Goal: Information Seeking & Learning: Learn about a topic

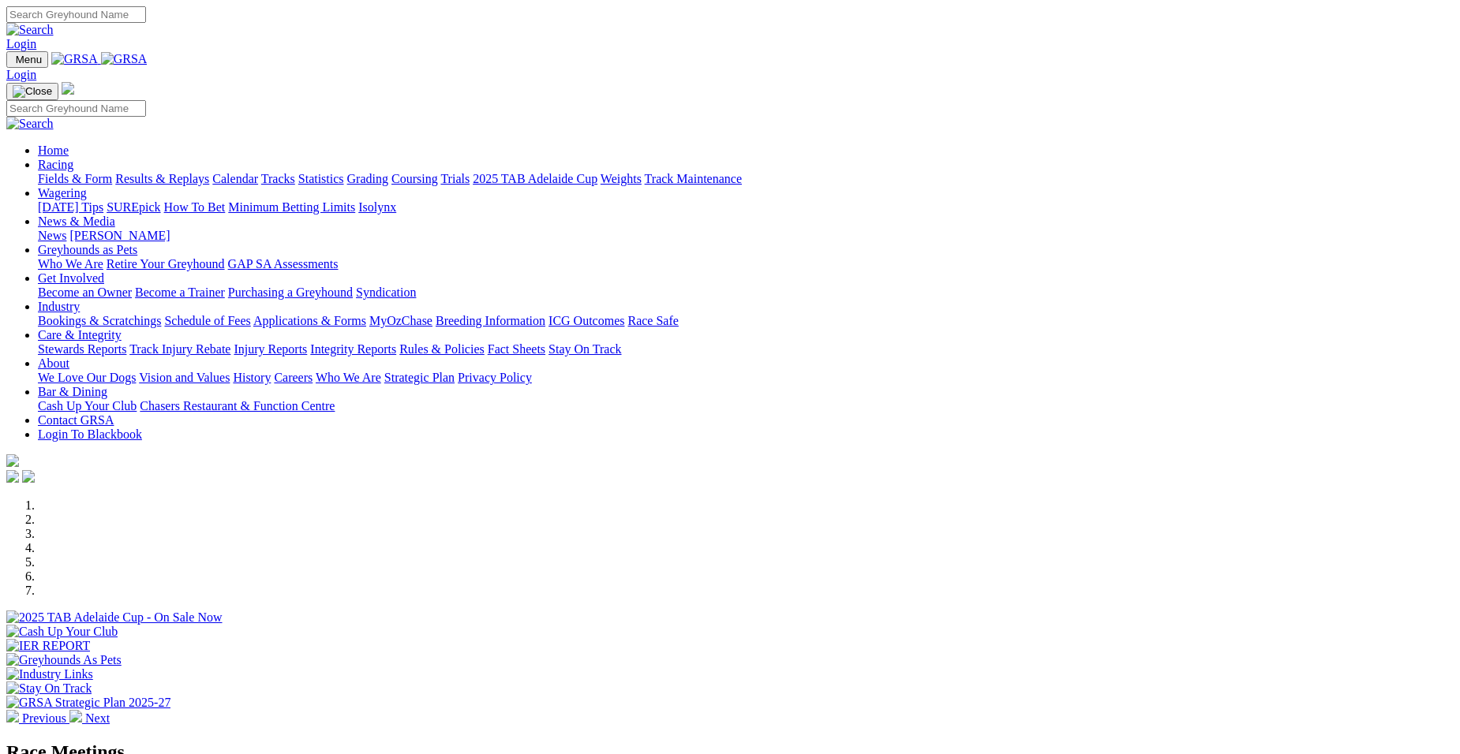
select select "QLD"
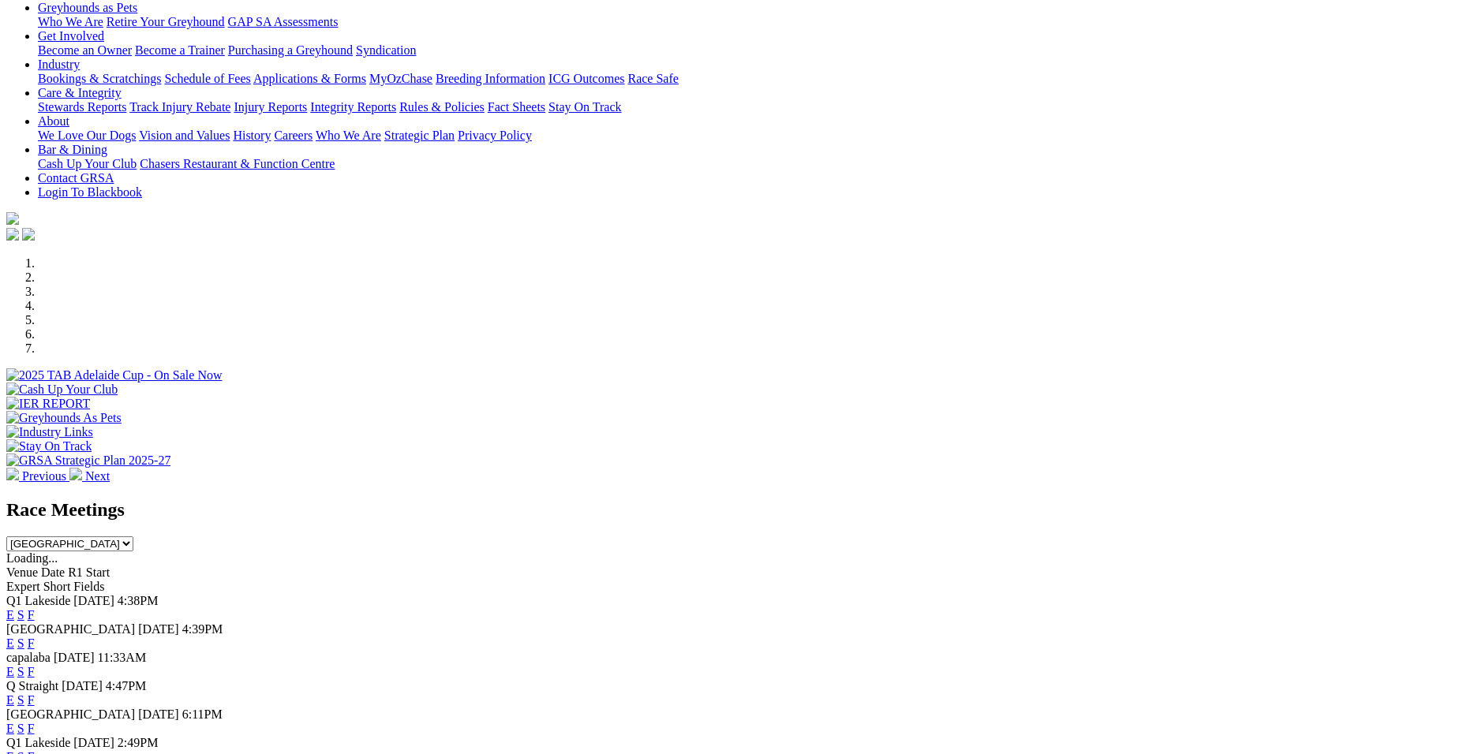
scroll to position [316, 0]
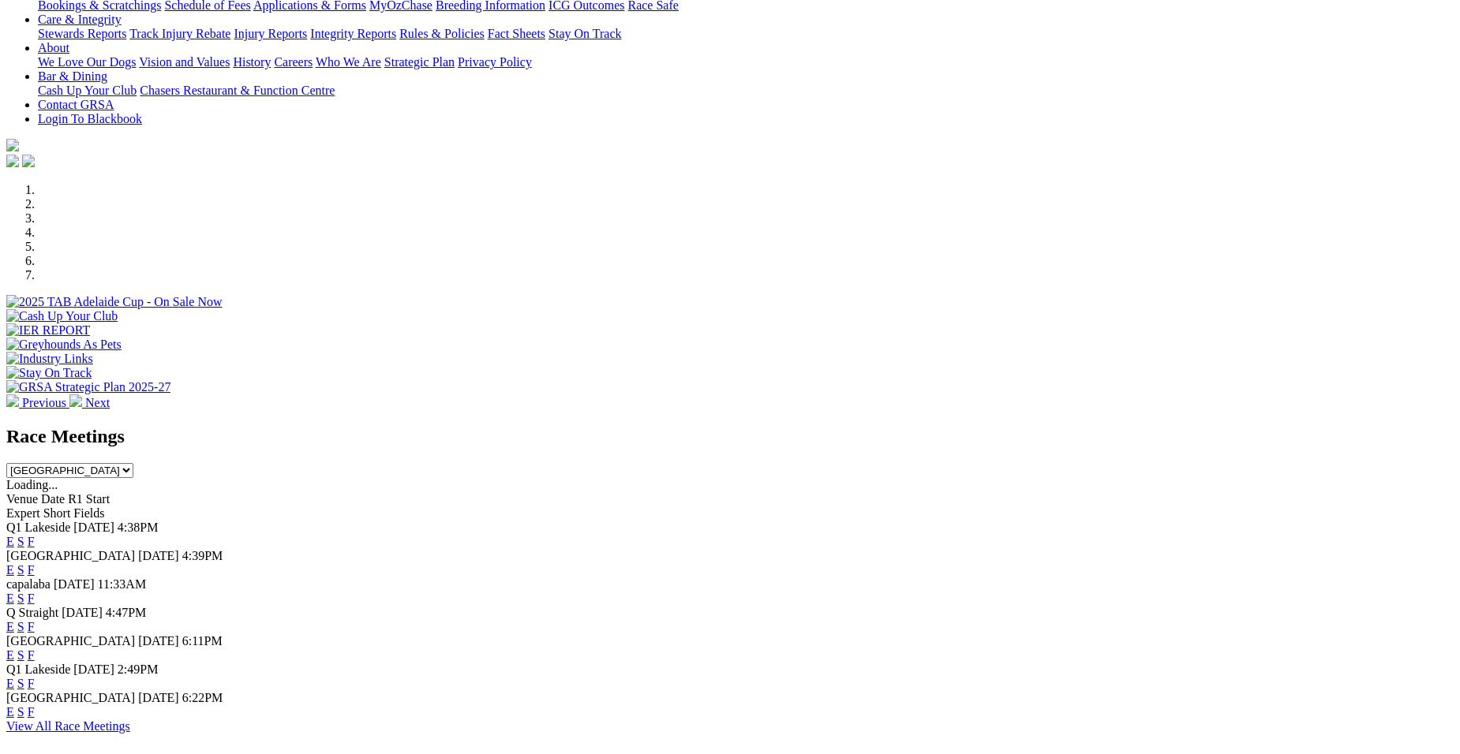
click at [35, 620] on link "F" at bounding box center [31, 626] width 7 height 13
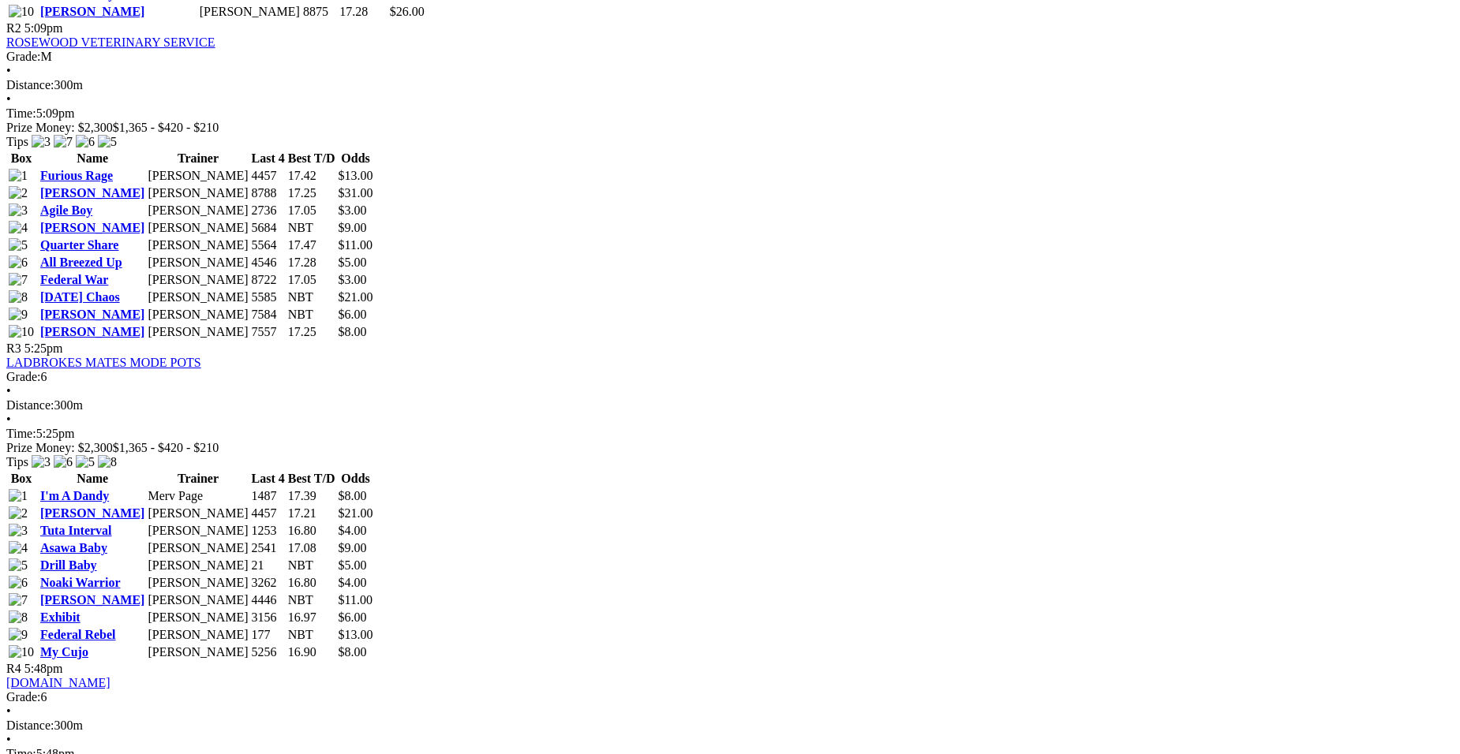
scroll to position [1189, 0]
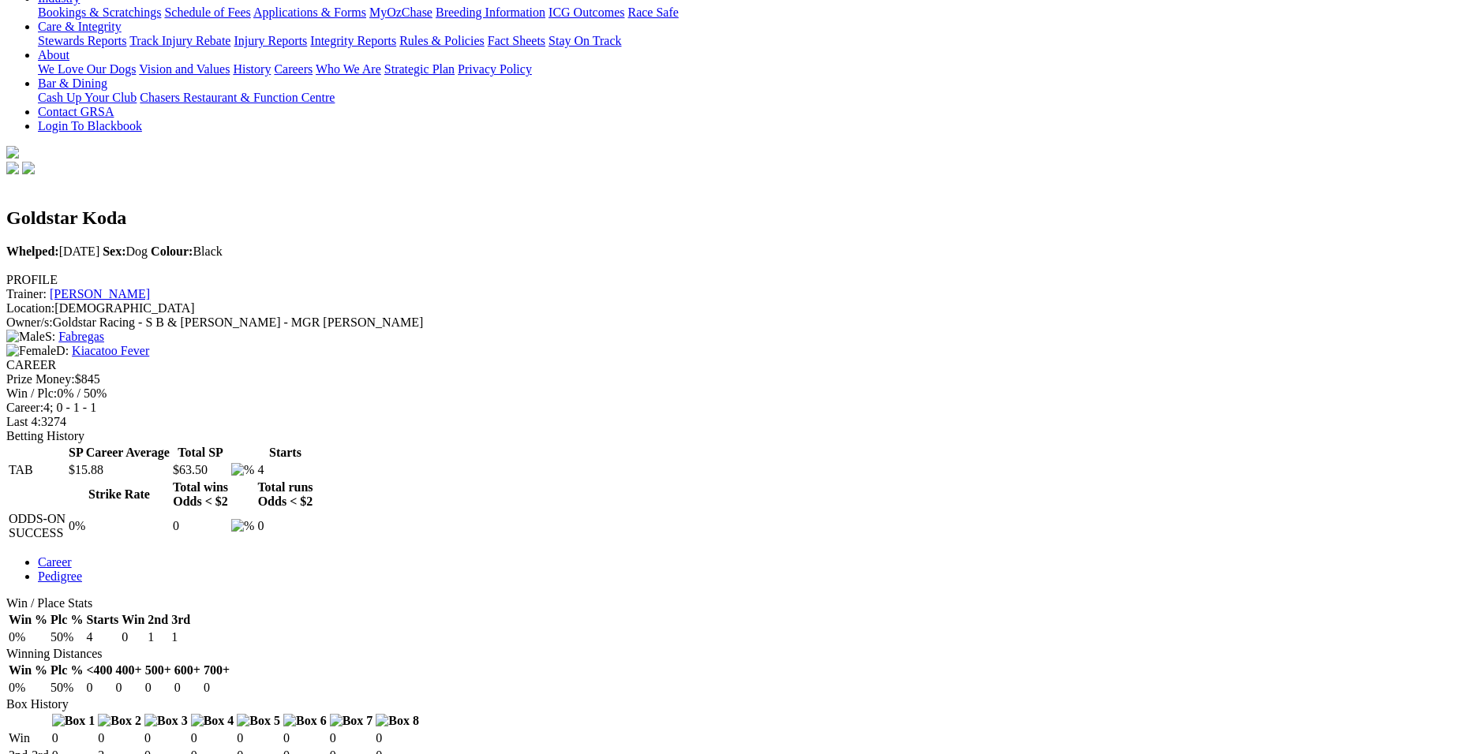
scroll to position [484, 0]
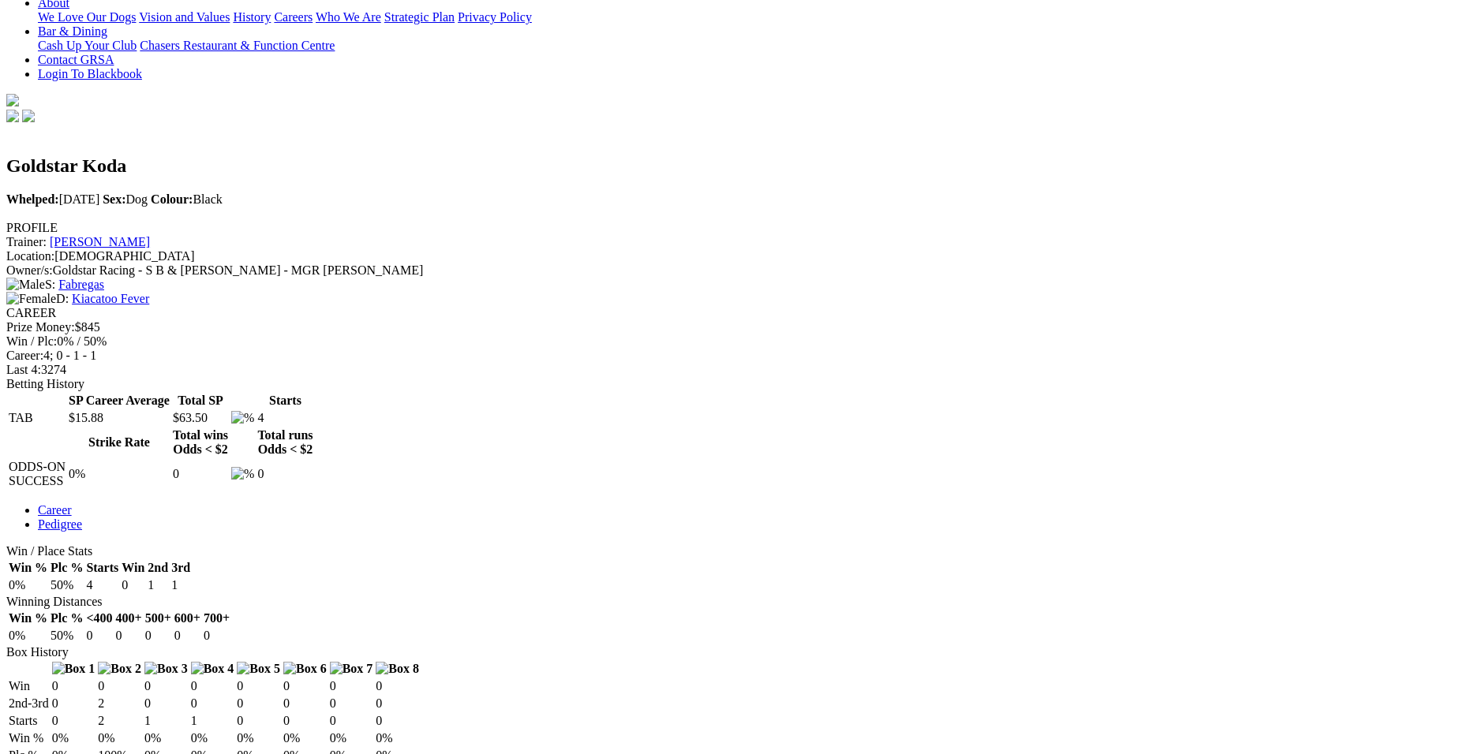
scroll to position [316, 0]
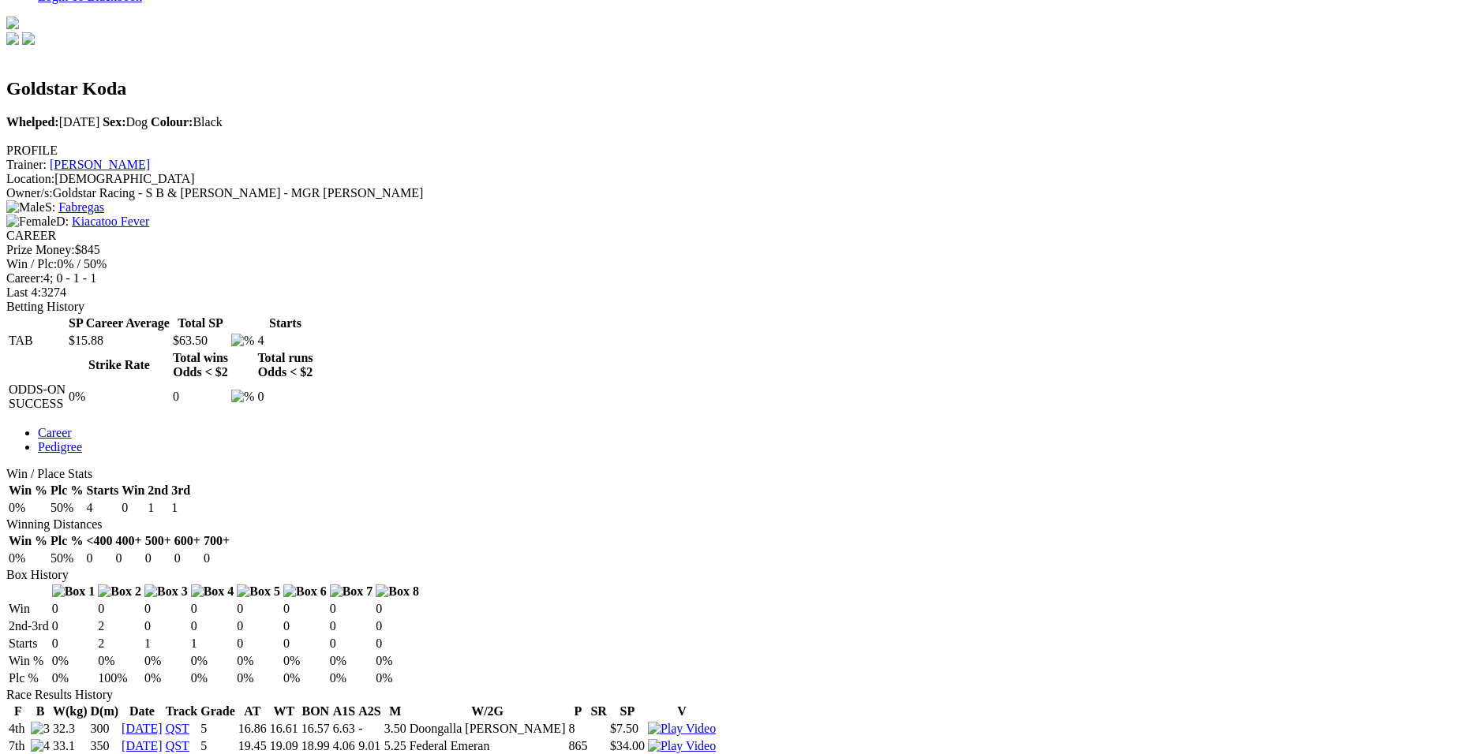
scroll to position [0, 0]
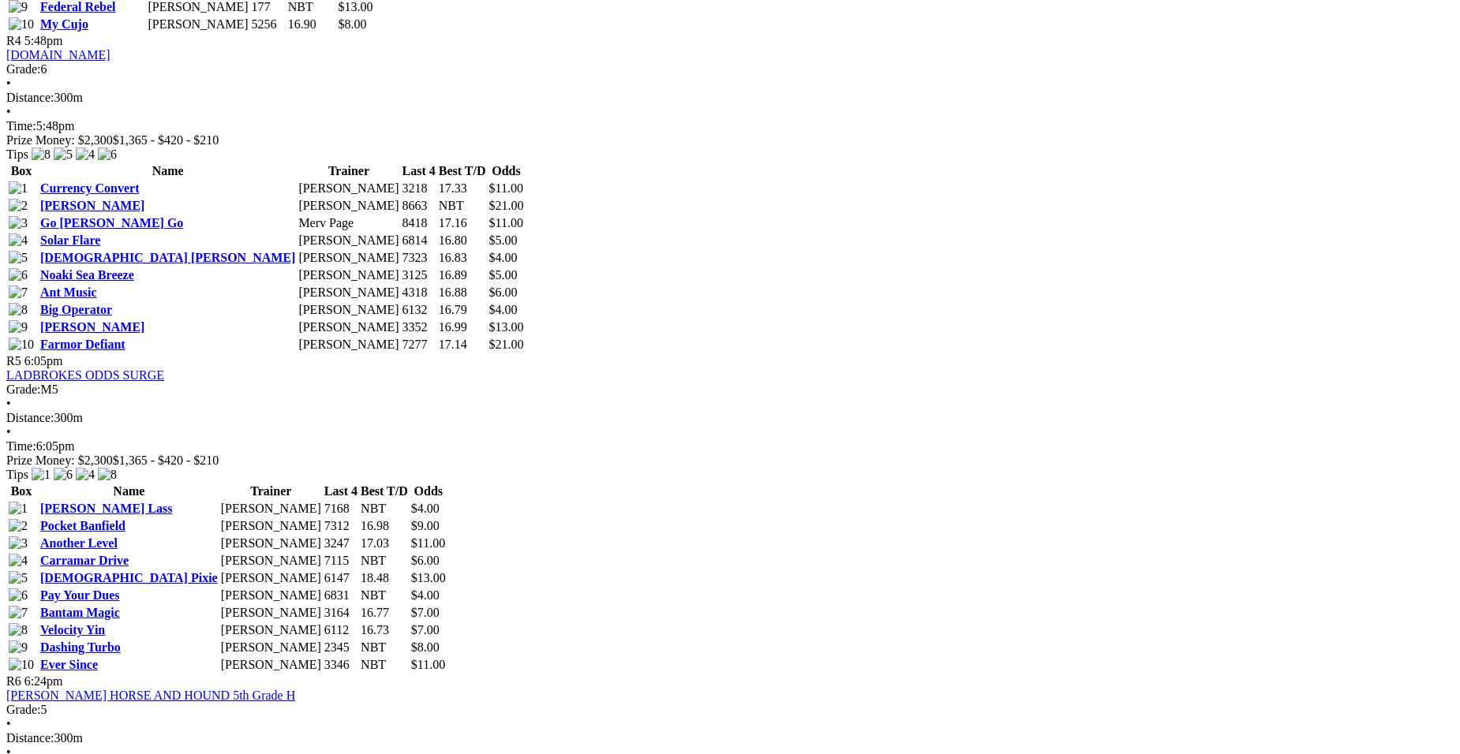
scroll to position [2424, 0]
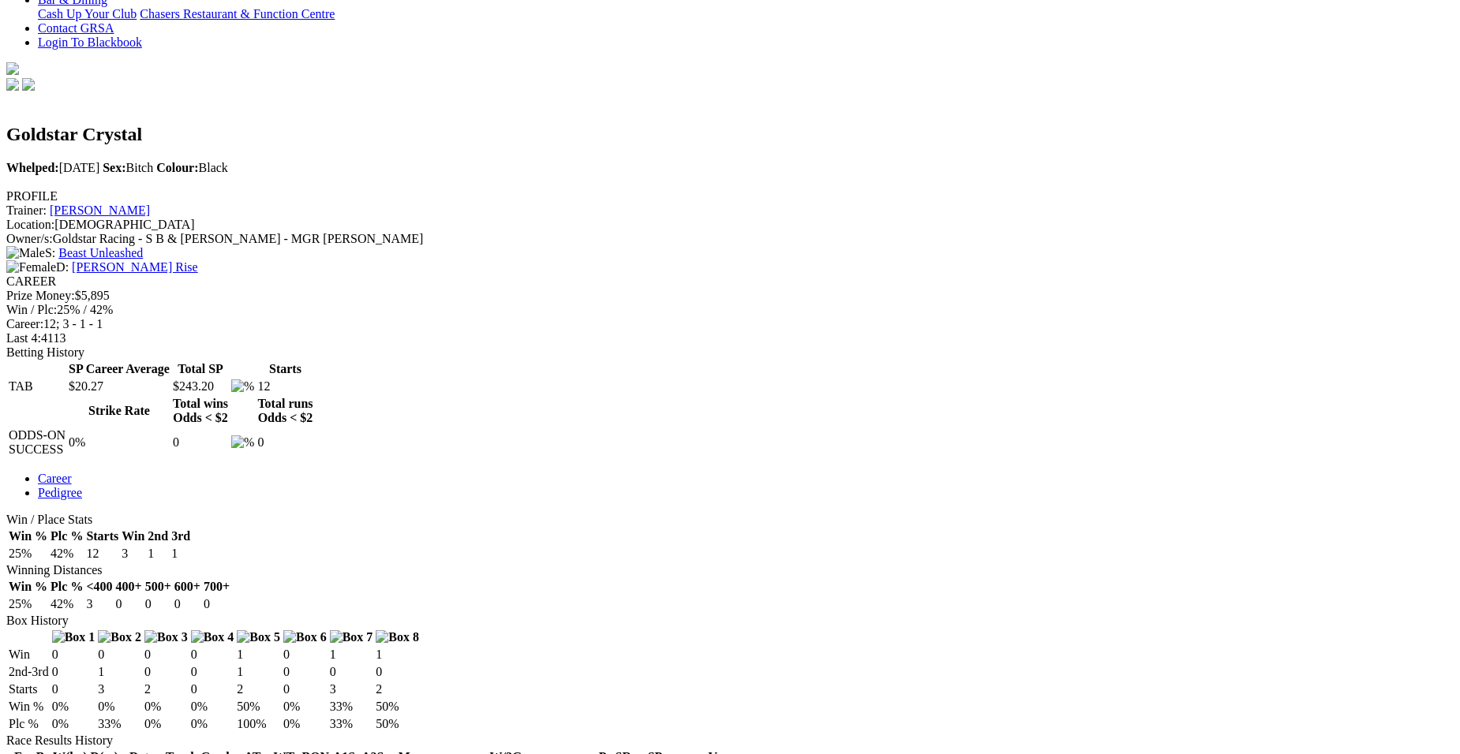
scroll to position [463, 0]
